Goal: Information Seeking & Learning: Learn about a topic

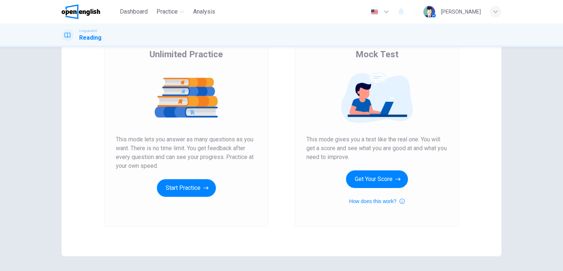
scroll to position [73, 0]
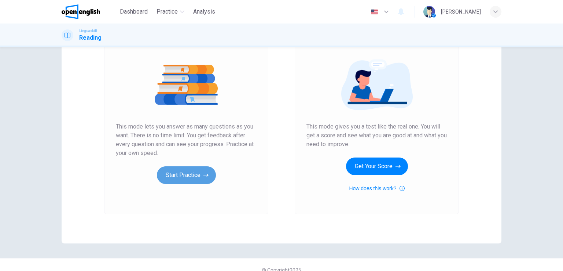
click at [187, 180] on button "Start Practice" at bounding box center [186, 175] width 59 height 18
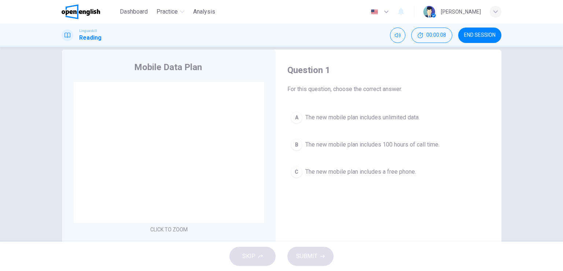
scroll to position [0, 0]
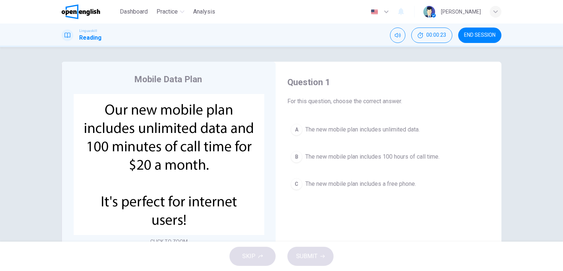
click at [298, 129] on div "A" at bounding box center [297, 130] width 12 height 12
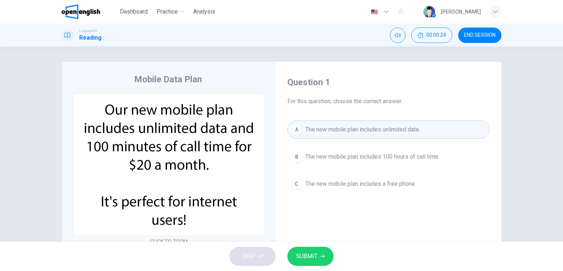
click at [314, 257] on span "SUBMIT" at bounding box center [306, 256] width 21 height 10
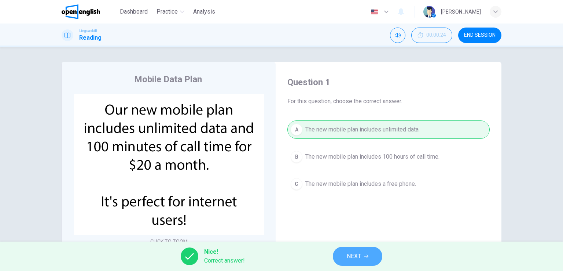
click at [347, 253] on span "NEXT" at bounding box center [354, 256] width 14 height 10
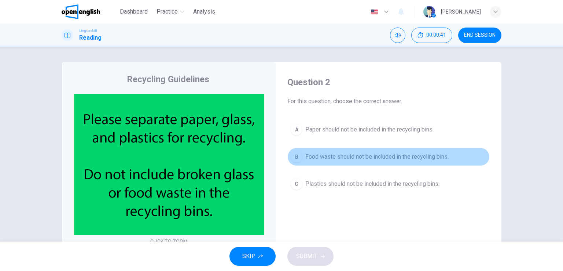
click at [295, 147] on button "B Food waste should not be included in the recycling bins." at bounding box center [388, 156] width 202 height 18
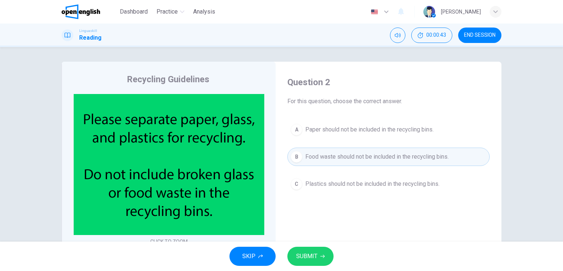
click at [306, 257] on span "SUBMIT" at bounding box center [306, 256] width 21 height 10
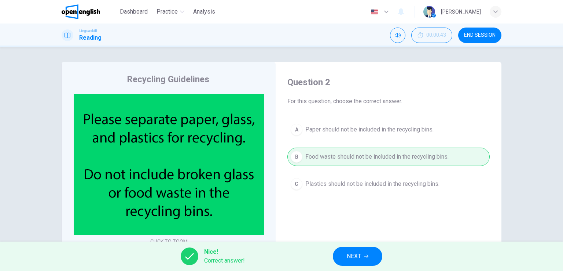
scroll to position [37, 0]
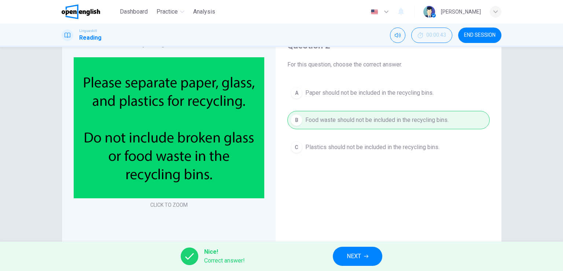
click at [351, 255] on span "NEXT" at bounding box center [354, 256] width 14 height 10
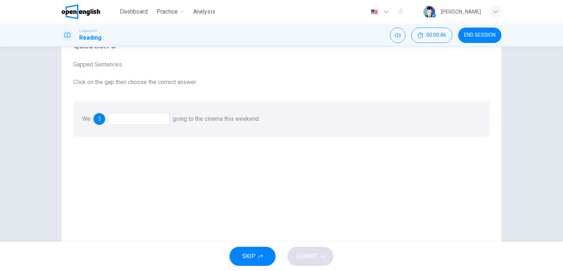
click at [155, 116] on div at bounding box center [139, 119] width 62 height 12
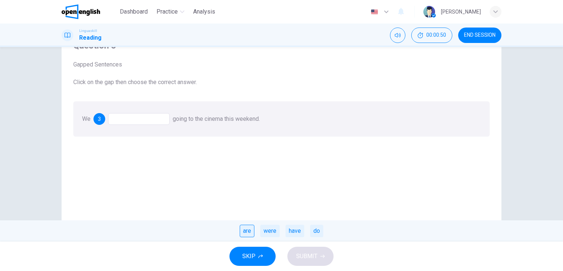
click at [251, 232] on div "are" at bounding box center [247, 230] width 15 height 12
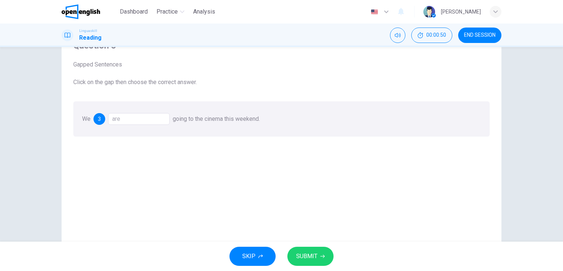
click at [302, 255] on span "SUBMIT" at bounding box center [306, 256] width 21 height 10
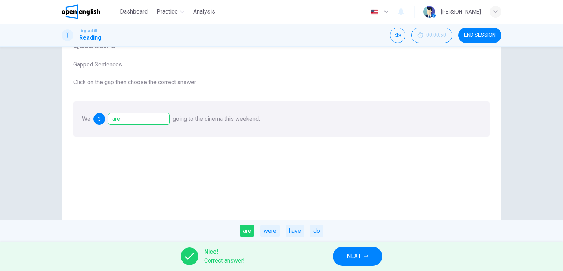
scroll to position [0, 0]
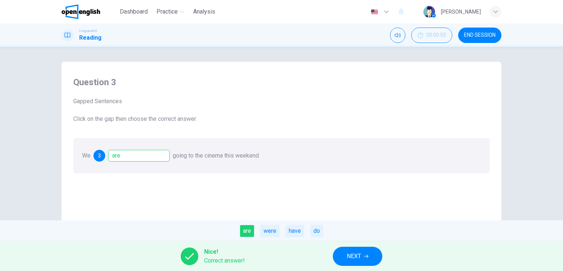
click at [355, 253] on span "NEXT" at bounding box center [354, 256] width 14 height 10
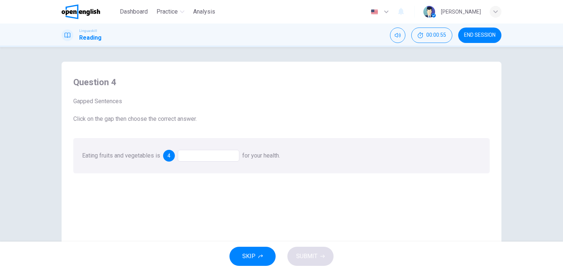
click at [222, 157] on div at bounding box center [209, 156] width 62 height 12
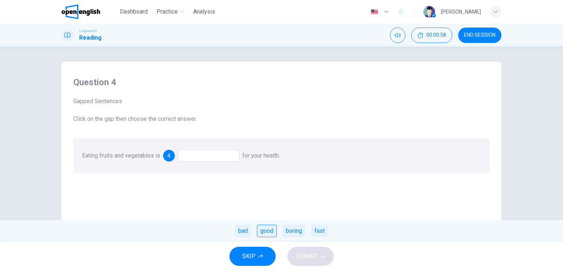
click at [268, 236] on div "good" at bounding box center [267, 230] width 20 height 12
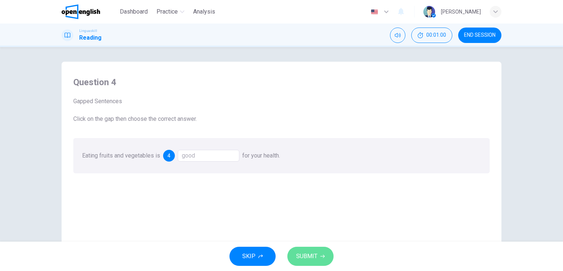
click at [312, 256] on span "SUBMIT" at bounding box center [306, 256] width 21 height 10
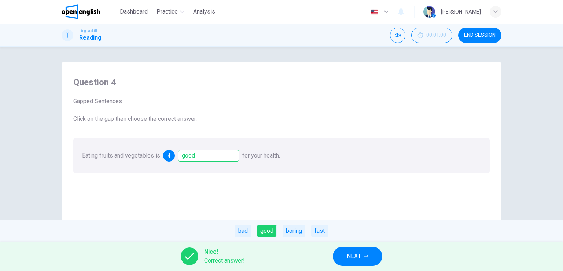
click at [350, 254] on span "NEXT" at bounding box center [354, 256] width 14 height 10
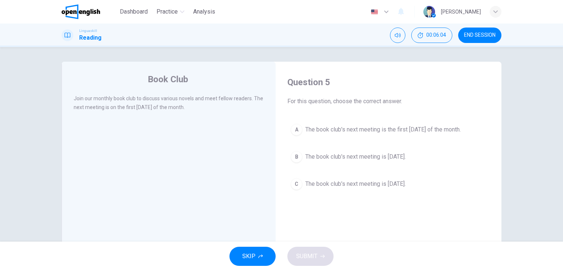
click at [298, 135] on button "A The book club's next meeting is the first [DATE] of the month." at bounding box center [388, 129] width 202 height 18
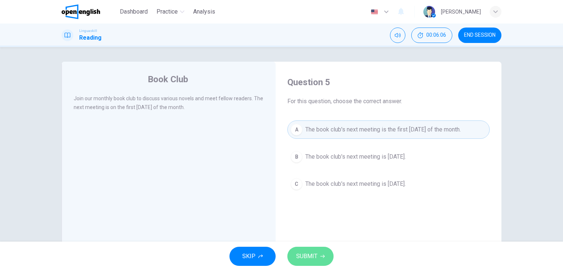
click at [313, 258] on span "SUBMIT" at bounding box center [306, 256] width 21 height 10
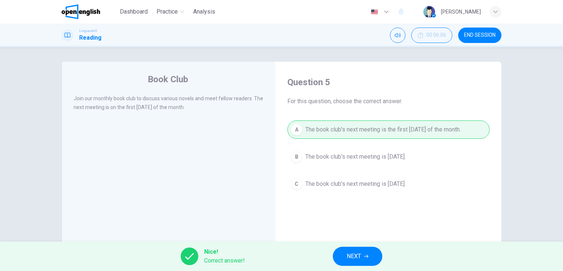
click at [358, 250] on button "NEXT" at bounding box center [357, 255] width 49 height 19
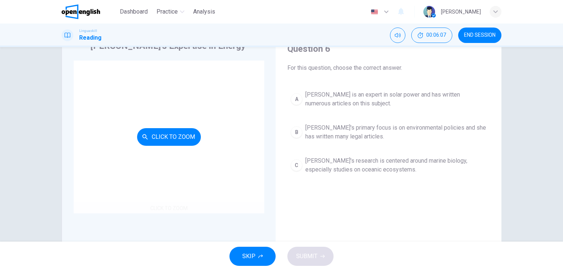
scroll to position [37, 0]
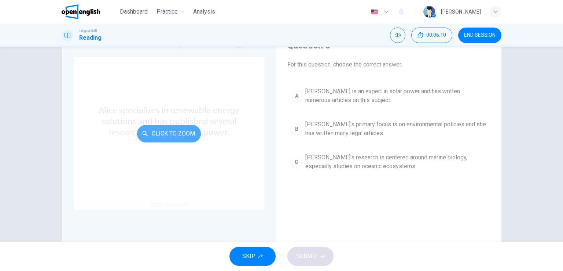
click at [189, 133] on button "Click to Zoom" at bounding box center [169, 134] width 64 height 18
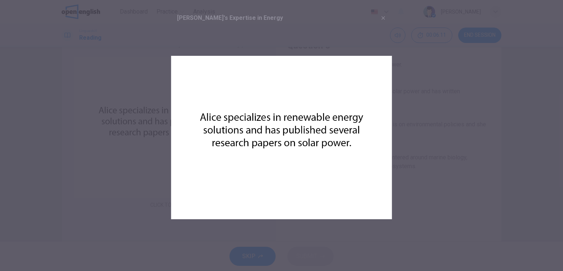
click at [450, 98] on div at bounding box center [281, 135] width 563 height 271
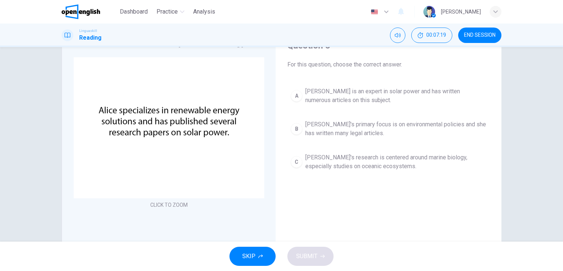
click at [343, 92] on span "[PERSON_NAME] is an expert in solar power and has written numerous articles on …" at bounding box center [395, 96] width 181 height 18
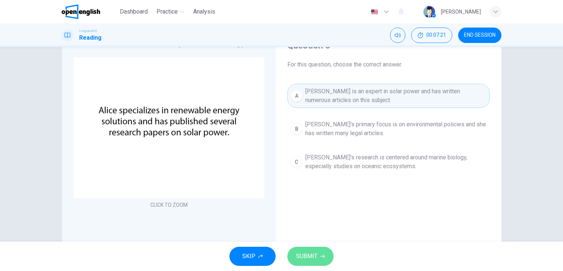
click at [318, 258] on button "SUBMIT" at bounding box center [310, 255] width 46 height 19
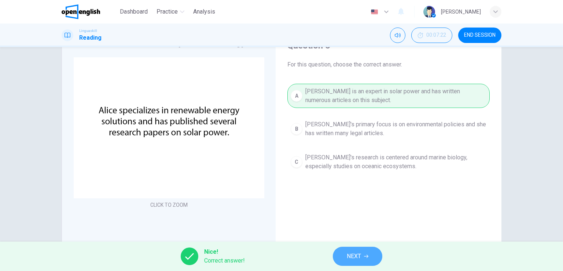
click at [345, 247] on button "NEXT" at bounding box center [357, 255] width 49 height 19
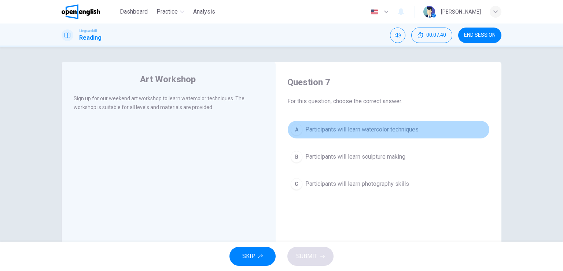
click at [297, 125] on div "A" at bounding box center [297, 130] width 12 height 12
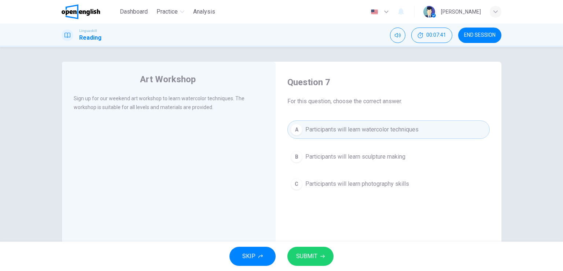
click at [318, 261] on button "SUBMIT" at bounding box center [310, 255] width 46 height 19
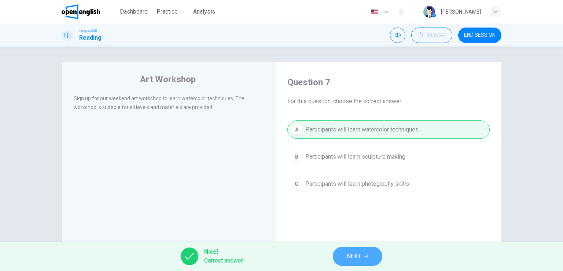
click at [354, 259] on span "NEXT" at bounding box center [354, 256] width 14 height 10
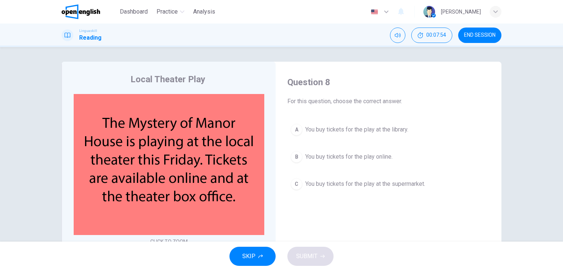
click at [300, 131] on button "A You buy tickets for the play at the library." at bounding box center [388, 129] width 202 height 18
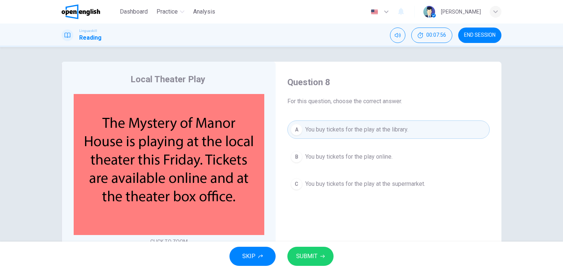
click at [310, 251] on span "SUBMIT" at bounding box center [306, 256] width 21 height 10
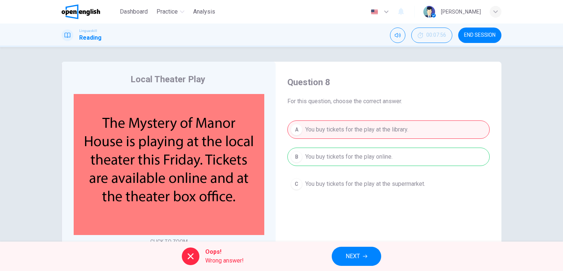
click at [350, 157] on div "A You buy tickets for the play at the library. B You buy tickets for the play o…" at bounding box center [388, 156] width 202 height 73
click at [342, 252] on button "NEXT" at bounding box center [356, 255] width 49 height 19
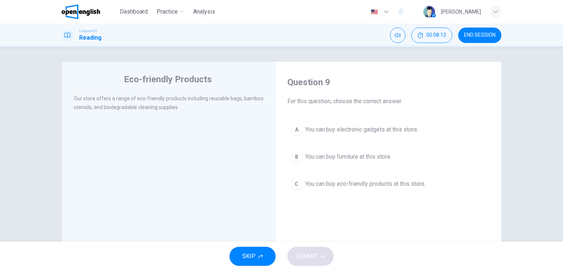
click at [306, 182] on span "You can buy eco-friendly products at this store." at bounding box center [365, 183] width 120 height 9
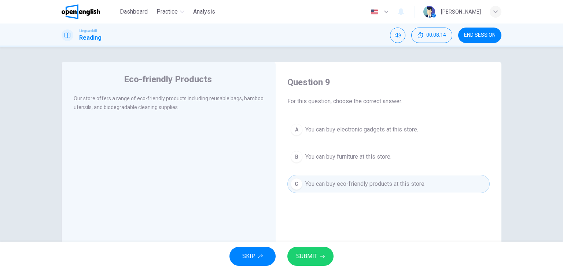
click at [307, 254] on span "SUBMIT" at bounding box center [306, 256] width 21 height 10
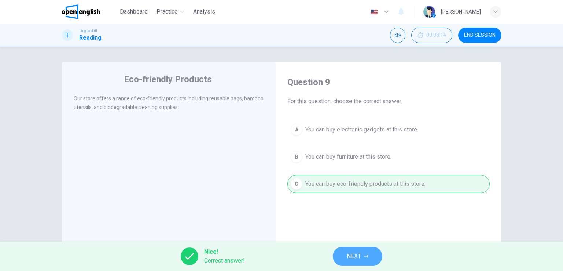
click at [358, 258] on span "NEXT" at bounding box center [354, 256] width 14 height 10
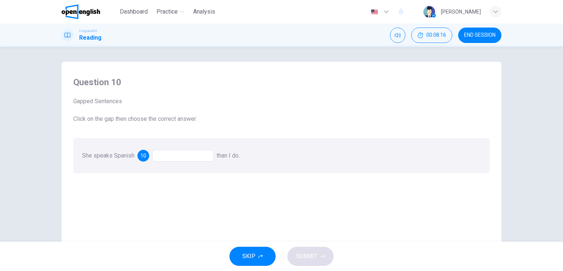
click at [183, 157] on div at bounding box center [183, 156] width 62 height 12
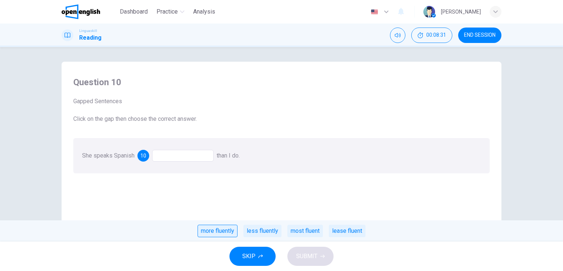
click at [216, 228] on div "more fluently" at bounding box center [218, 230] width 40 height 12
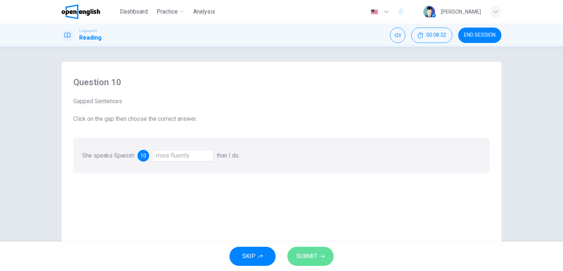
click at [306, 258] on span "SUBMIT" at bounding box center [306, 256] width 21 height 10
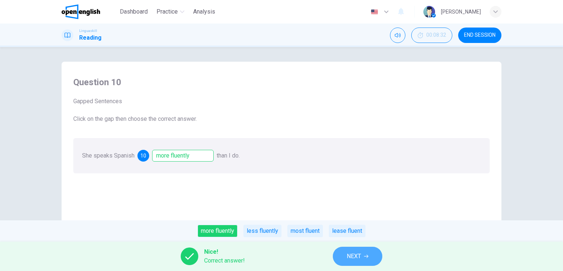
click at [367, 256] on icon "button" at bounding box center [366, 256] width 4 height 4
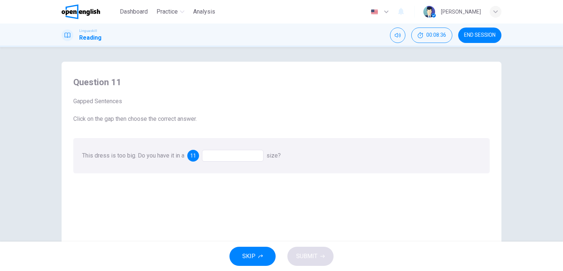
click at [230, 156] on div at bounding box center [233, 156] width 62 height 12
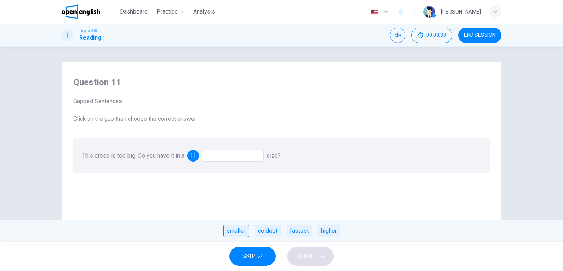
click at [235, 230] on div "smaller" at bounding box center [236, 230] width 26 height 12
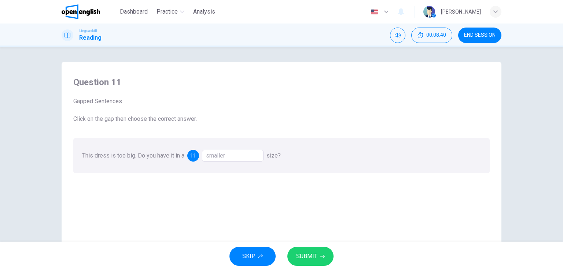
click at [303, 253] on span "SUBMIT" at bounding box center [306, 256] width 21 height 10
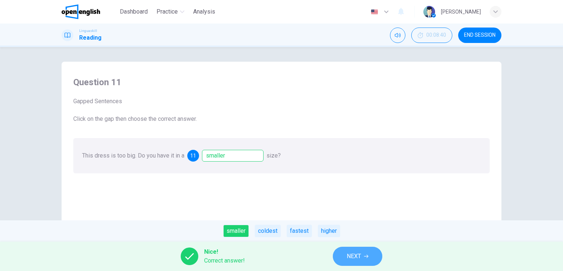
click at [357, 258] on span "NEXT" at bounding box center [354, 256] width 14 height 10
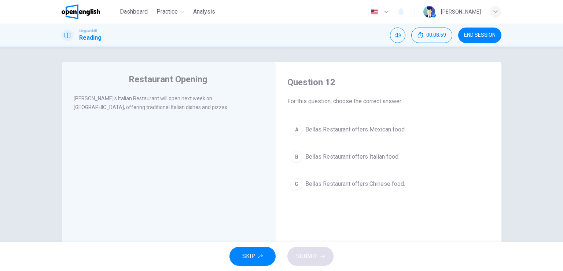
click at [337, 159] on span "Bellas Restaurant offers Italian food." at bounding box center [352, 156] width 94 height 9
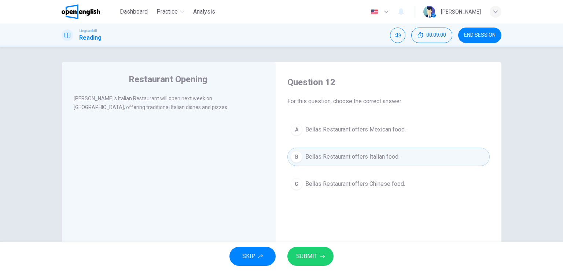
click at [310, 256] on span "SUBMIT" at bounding box center [306, 256] width 21 height 10
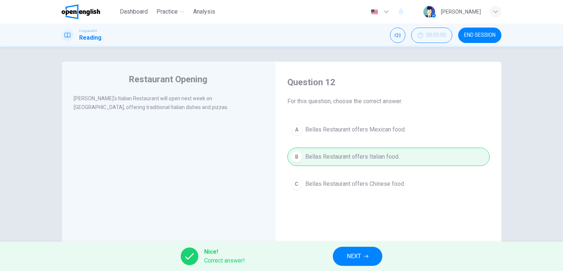
click at [342, 257] on button "NEXT" at bounding box center [357, 255] width 49 height 19
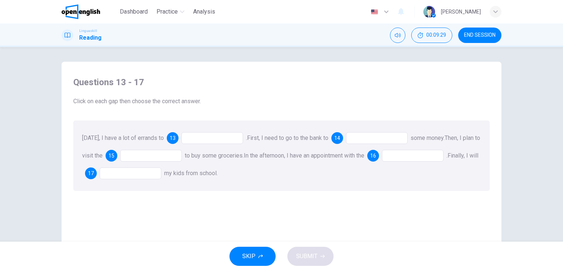
click at [216, 135] on div at bounding box center [212, 138] width 62 height 12
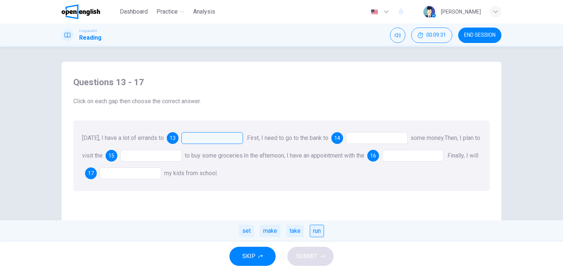
click at [318, 231] on div "run" at bounding box center [317, 230] width 14 height 12
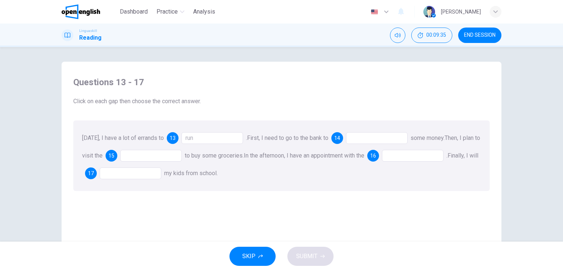
click at [378, 138] on div at bounding box center [377, 138] width 62 height 12
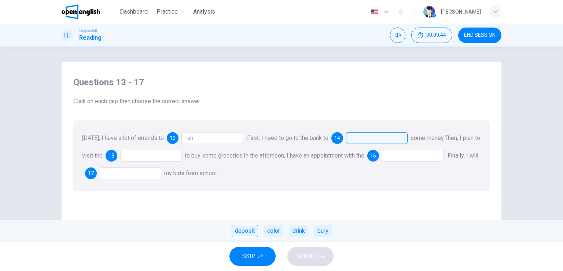
click at [251, 228] on div "deposit" at bounding box center [245, 230] width 26 height 12
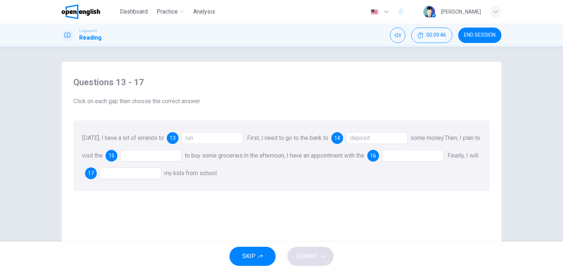
click at [148, 158] on div at bounding box center [151, 156] width 62 height 12
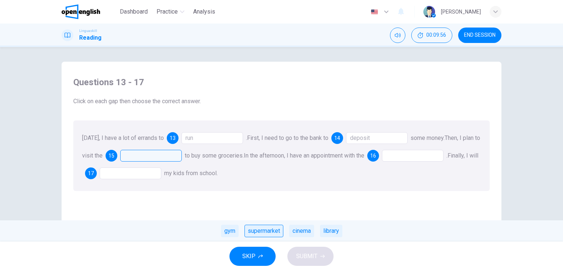
click at [254, 233] on div "supermarket" at bounding box center [263, 230] width 39 height 12
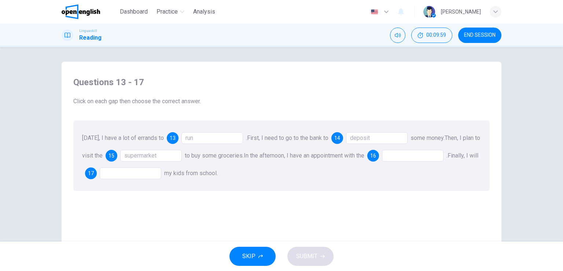
click at [403, 154] on div at bounding box center [413, 156] width 62 height 12
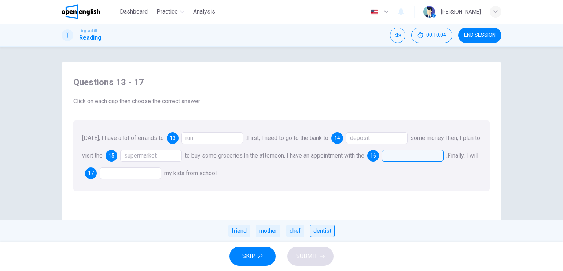
click at [327, 236] on div "dentist" at bounding box center [322, 230] width 25 height 12
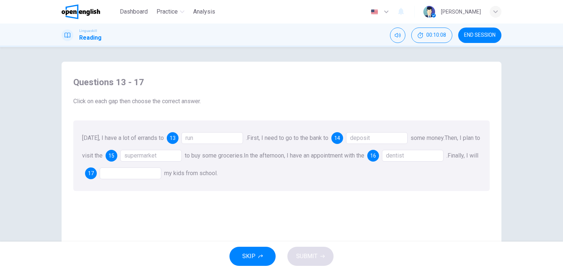
click at [135, 174] on div at bounding box center [131, 173] width 62 height 12
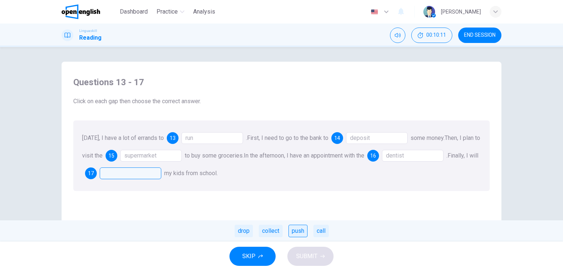
click at [306, 230] on div "push" at bounding box center [297, 230] width 19 height 12
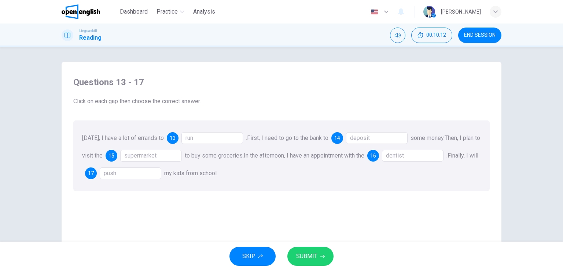
click at [308, 257] on span "SUBMIT" at bounding box center [306, 256] width 21 height 10
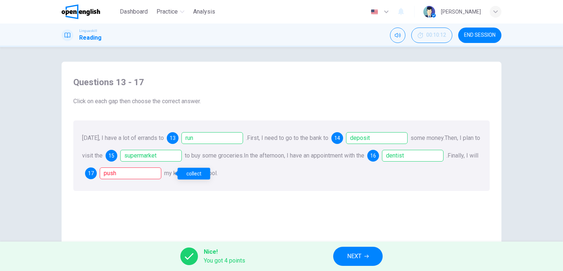
click at [150, 174] on div "push" at bounding box center [131, 173] width 62 height 12
click at [188, 172] on div "collect" at bounding box center [193, 174] width 33 height 12
click at [202, 175] on div "collect" at bounding box center [193, 174] width 33 height 12
click at [353, 257] on span "NEXT" at bounding box center [354, 256] width 14 height 10
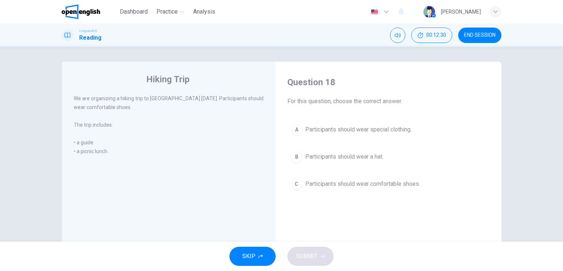
drag, startPoint x: 292, startPoint y: 183, endPoint x: 294, endPoint y: 190, distance: 6.4
click at [292, 183] on div "C" at bounding box center [297, 184] width 12 height 12
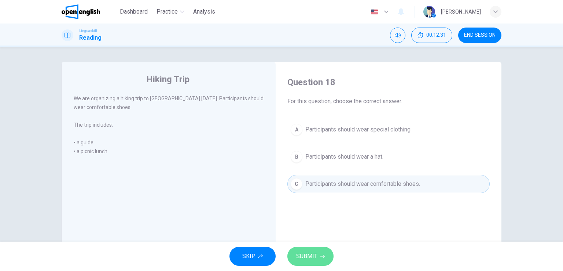
click at [308, 253] on span "SUBMIT" at bounding box center [306, 256] width 21 height 10
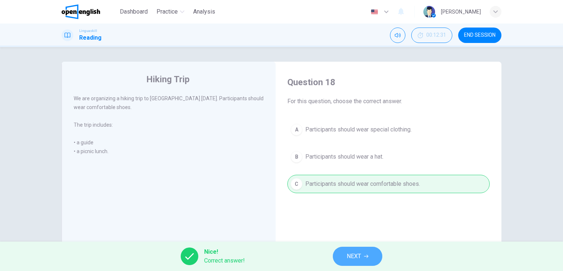
click at [340, 255] on button "NEXT" at bounding box center [357, 255] width 49 height 19
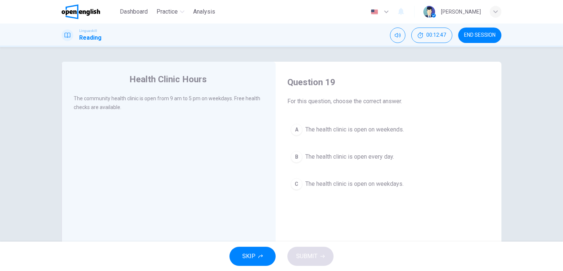
click at [340, 184] on span "The health clinic is open on weekdays." at bounding box center [354, 183] width 98 height 9
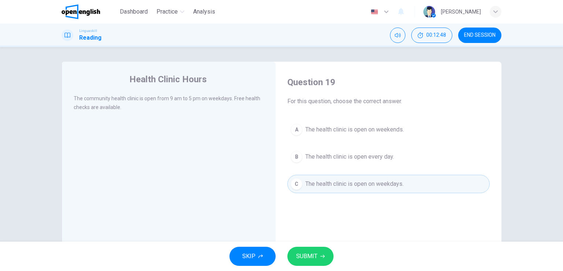
click at [303, 255] on span "SUBMIT" at bounding box center [306, 256] width 21 height 10
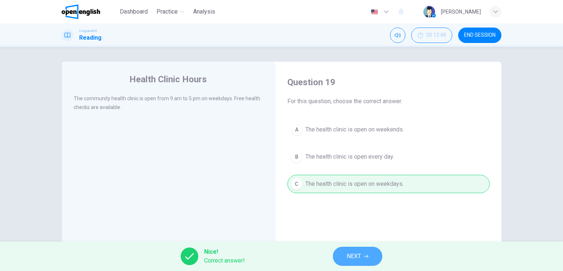
click at [362, 259] on button "NEXT" at bounding box center [357, 255] width 49 height 19
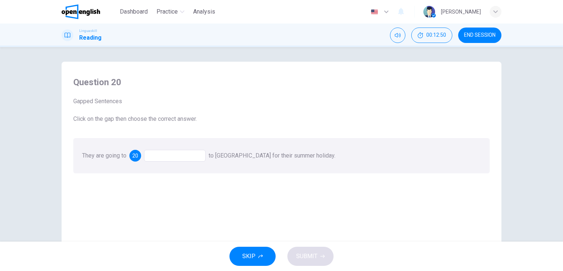
click at [165, 154] on div at bounding box center [175, 156] width 62 height 12
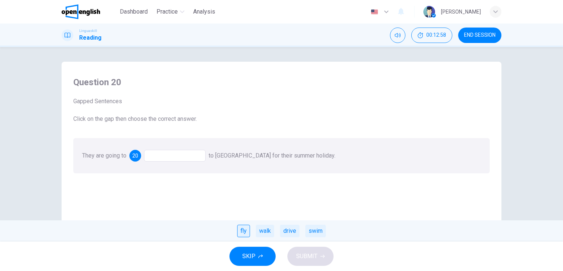
click at [242, 232] on div "fly" at bounding box center [243, 230] width 13 height 12
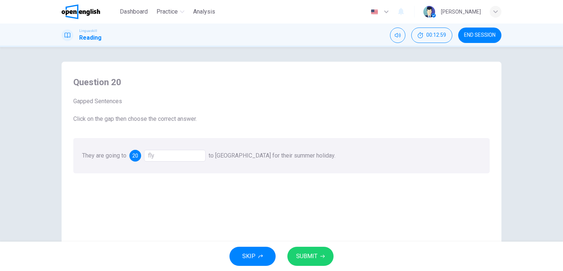
click at [313, 258] on span "SUBMIT" at bounding box center [306, 256] width 21 height 10
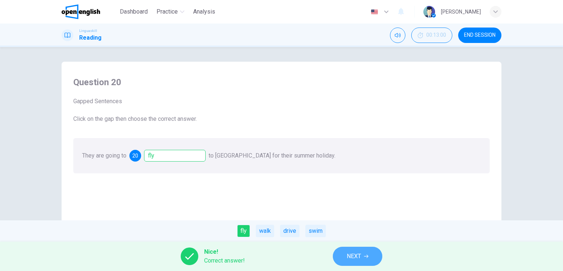
click at [369, 250] on button "NEXT" at bounding box center [357, 255] width 49 height 19
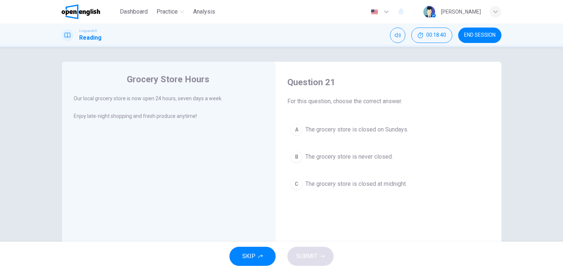
click at [299, 157] on div "B" at bounding box center [297, 157] width 12 height 12
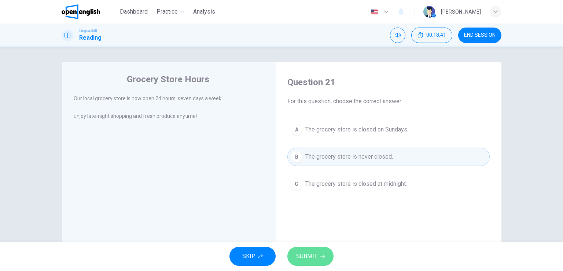
click at [292, 253] on button "SUBMIT" at bounding box center [310, 255] width 46 height 19
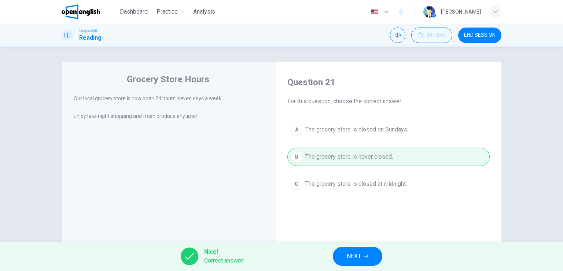
click at [385, 250] on div "Nice! Correct answer! NEXT" at bounding box center [281, 255] width 563 height 29
click at [379, 251] on button "NEXT" at bounding box center [357, 255] width 49 height 19
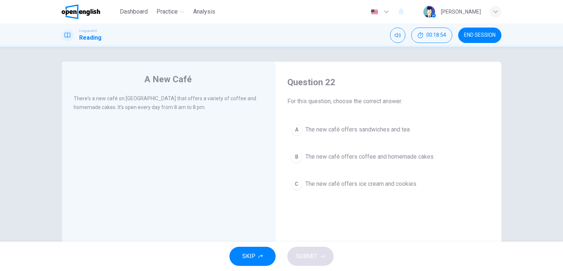
click at [309, 156] on span "The new café offers coffee and homemade cakes" at bounding box center [369, 156] width 128 height 9
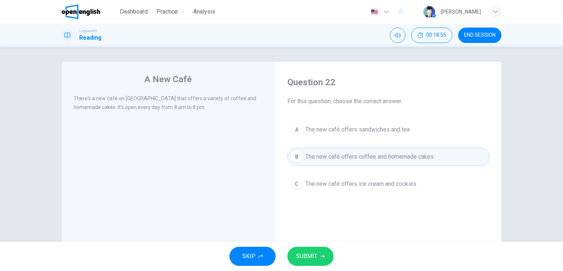
click at [296, 251] on span "SUBMIT" at bounding box center [306, 256] width 21 height 10
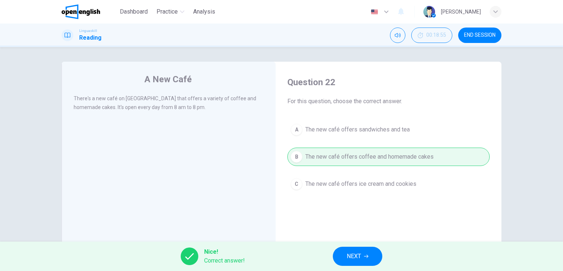
click at [359, 251] on span "NEXT" at bounding box center [354, 256] width 14 height 10
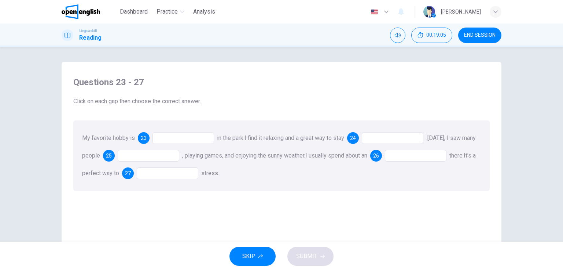
click at [160, 143] on div at bounding box center [183, 138] width 62 height 12
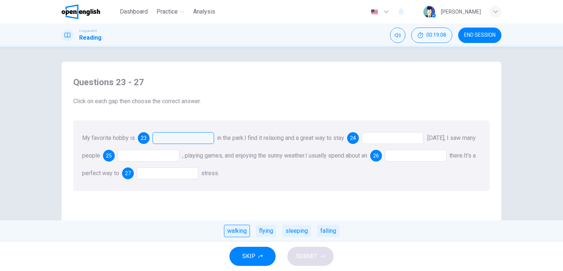
click at [240, 233] on div "walking" at bounding box center [237, 230] width 26 height 12
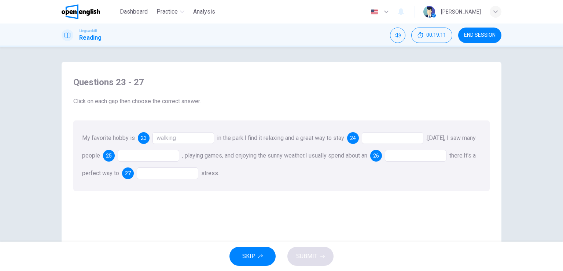
click at [384, 141] on div at bounding box center [393, 138] width 62 height 12
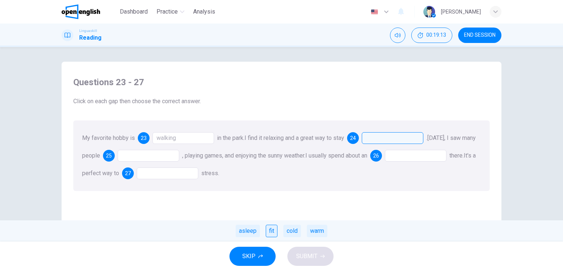
click at [271, 229] on div "fit" at bounding box center [272, 230] width 12 height 12
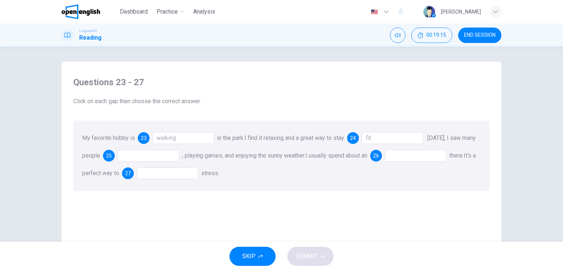
click at [410, 139] on div "fit" at bounding box center [393, 138] width 62 height 12
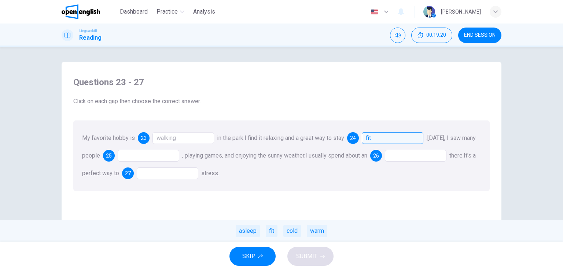
click at [178, 157] on div at bounding box center [149, 156] width 62 height 12
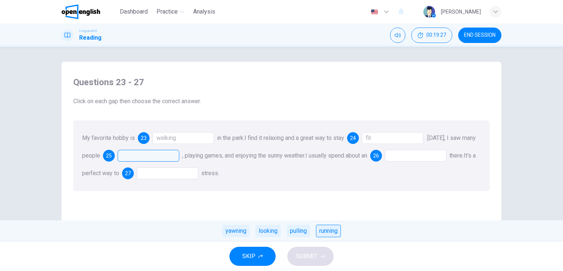
click at [334, 232] on div "running" at bounding box center [328, 230] width 25 height 12
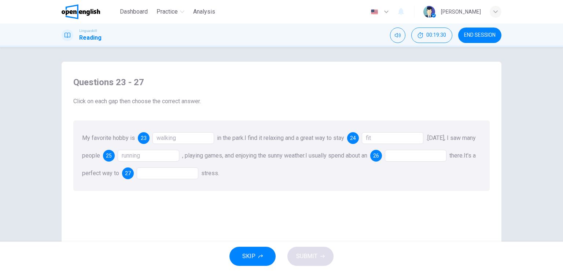
click at [418, 157] on div at bounding box center [416, 156] width 62 height 12
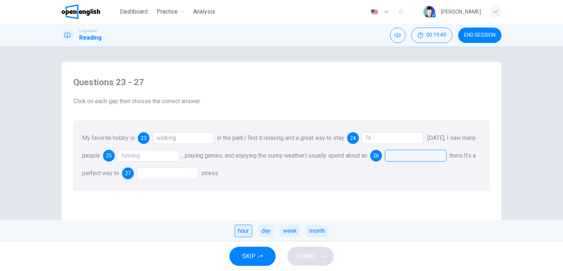
click at [239, 234] on div "hour" at bounding box center [244, 230] width 18 height 12
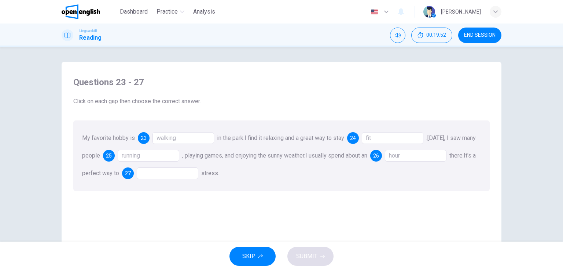
click at [183, 163] on div "My favorite hobby is 23 walking in the park. I find it relaxing and a great way…" at bounding box center [281, 155] width 416 height 70
click at [185, 166] on div "My favorite hobby is 23 walking in the park. I find it relaxing and a great way…" at bounding box center [281, 155] width 416 height 70
click at [188, 172] on div at bounding box center [168, 173] width 62 height 12
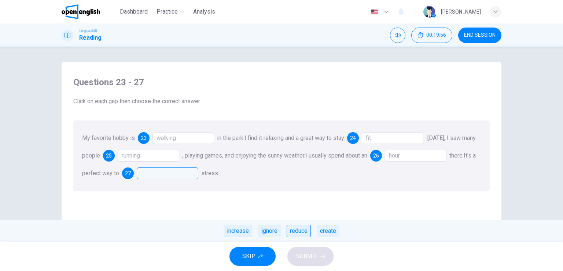
click at [294, 228] on div "reduce" at bounding box center [299, 230] width 24 height 12
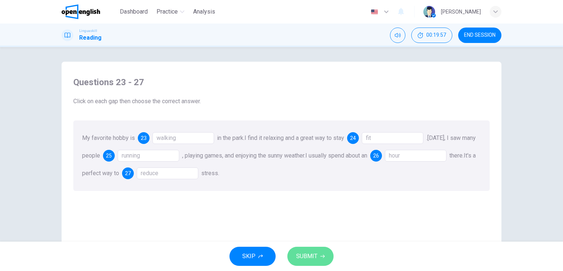
click at [299, 255] on span "SUBMIT" at bounding box center [306, 256] width 21 height 10
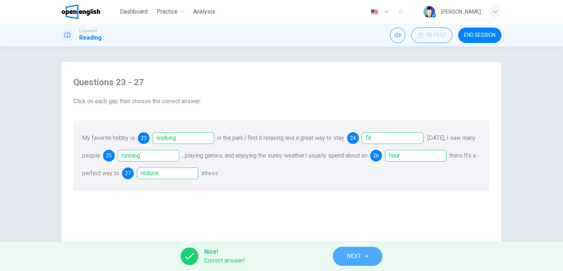
click at [367, 254] on icon "button" at bounding box center [366, 256] width 4 height 4
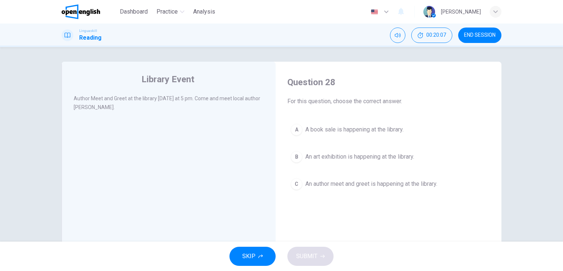
click at [318, 189] on button "C An author meet and greet is happening at the library." at bounding box center [388, 183] width 202 height 18
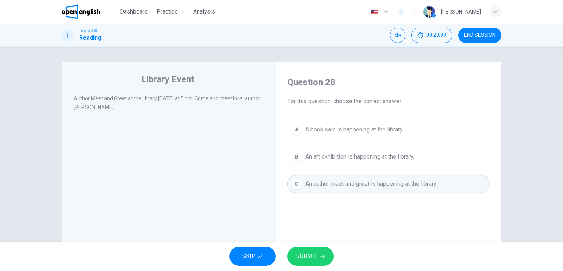
click at [305, 258] on span "SUBMIT" at bounding box center [306, 256] width 21 height 10
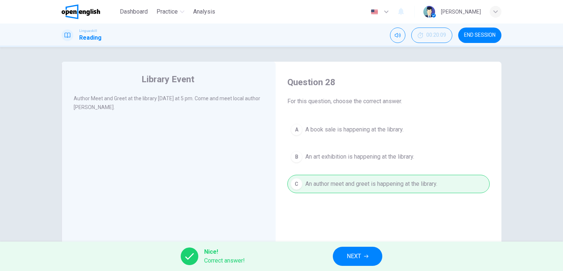
click at [356, 256] on span "NEXT" at bounding box center [354, 256] width 14 height 10
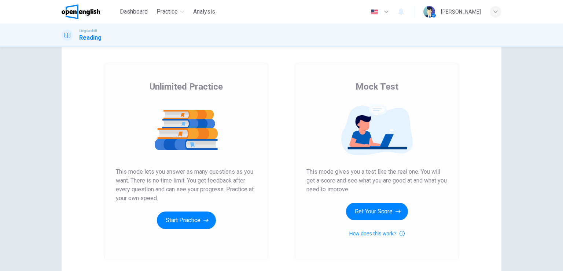
scroll to position [73, 0]
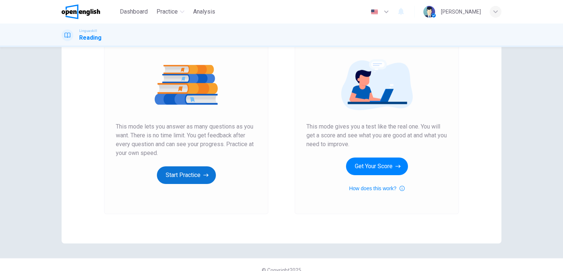
click at [174, 176] on button "Start Practice" at bounding box center [186, 175] width 59 height 18
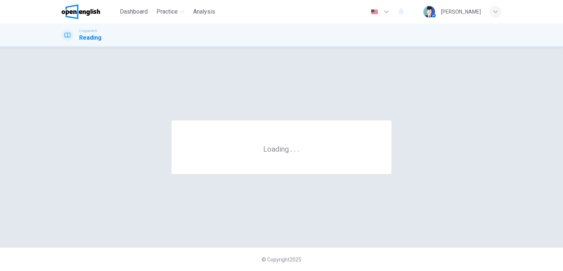
scroll to position [0, 0]
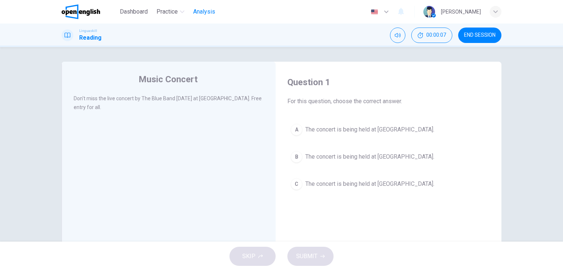
click at [202, 12] on span "Analysis" at bounding box center [204, 11] width 22 height 9
click at [358, 182] on span "The concert is being held at City Park." at bounding box center [369, 183] width 129 height 9
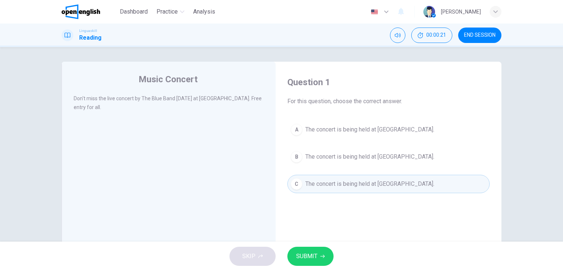
click at [312, 254] on span "SUBMIT" at bounding box center [306, 256] width 21 height 10
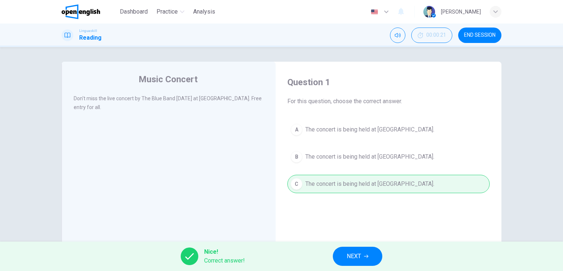
click at [369, 247] on button "NEXT" at bounding box center [357, 255] width 49 height 19
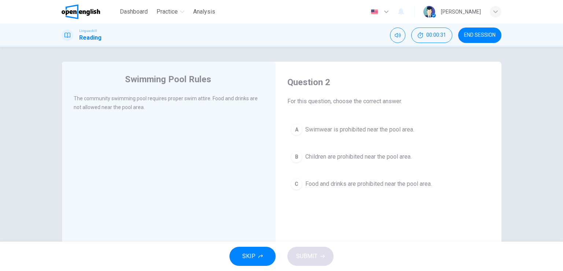
click at [323, 126] on span "Swimwear is prohibited near the pool area." at bounding box center [359, 129] width 109 height 9
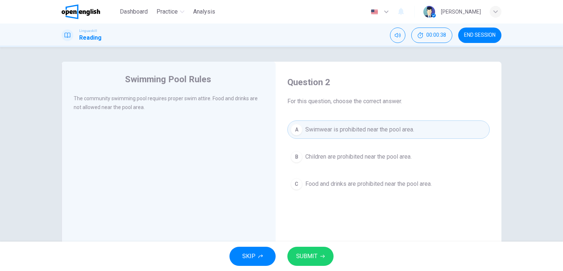
click at [293, 258] on button "SUBMIT" at bounding box center [310, 255] width 46 height 19
